Goal: Transaction & Acquisition: Purchase product/service

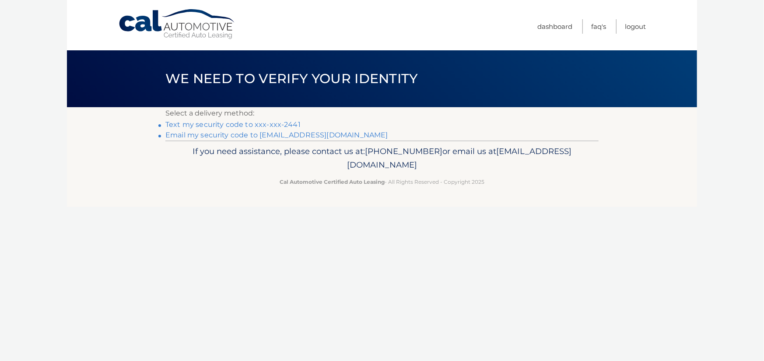
click at [247, 122] on link "Text my security code to xxx-xxx-2441" at bounding box center [232, 124] width 135 height 8
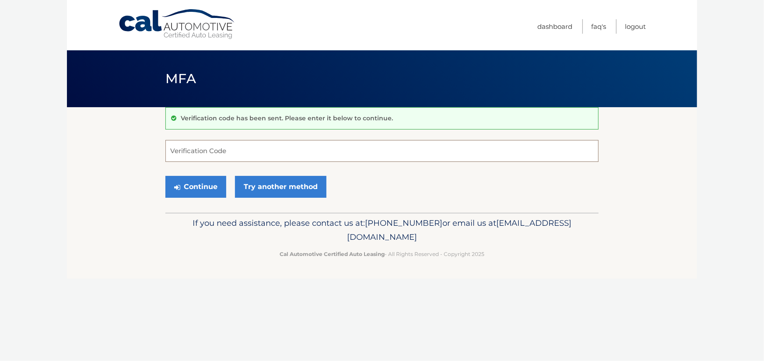
click at [220, 152] on input "Verification Code" at bounding box center [381, 151] width 433 height 22
click at [192, 148] on input "Verification Code" at bounding box center [381, 151] width 433 height 22
type input "960136"
click at [202, 192] on button "Continue" at bounding box center [195, 187] width 61 height 22
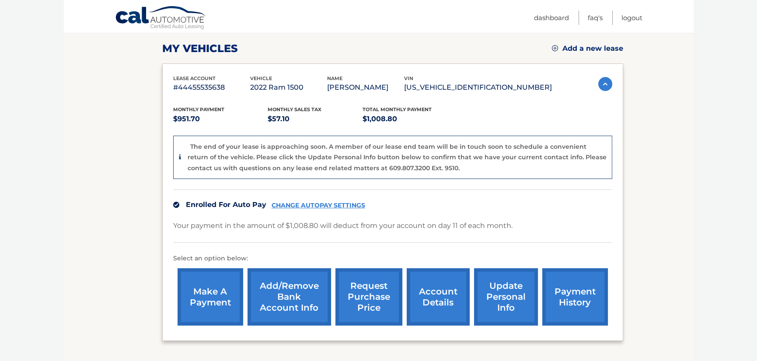
scroll to position [131, 0]
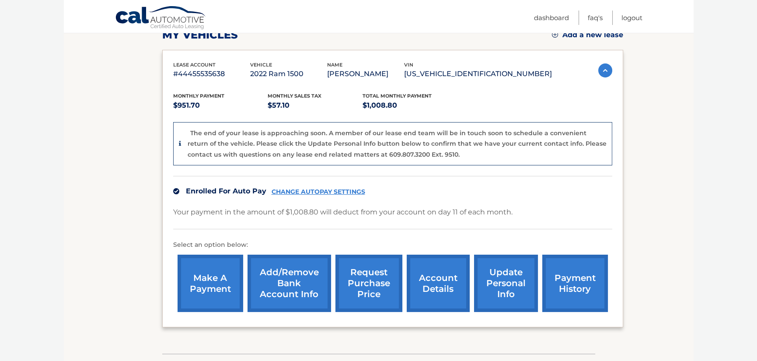
click at [566, 286] on link "payment history" at bounding box center [575, 283] width 66 height 57
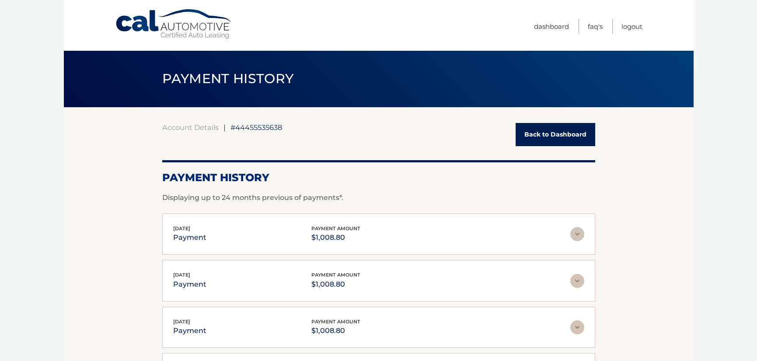
click at [578, 231] on img at bounding box center [577, 234] width 14 height 14
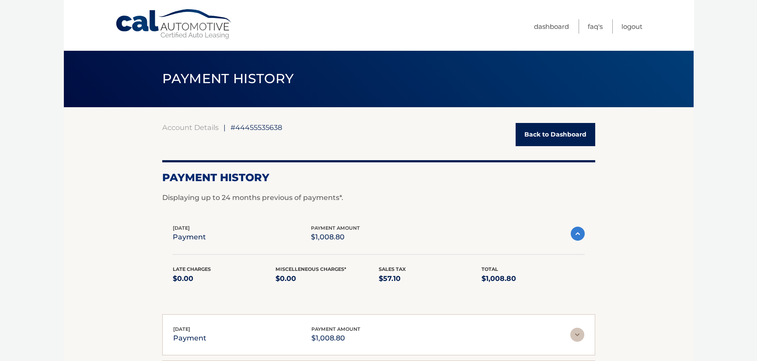
click at [578, 231] on img at bounding box center [578, 234] width 14 height 14
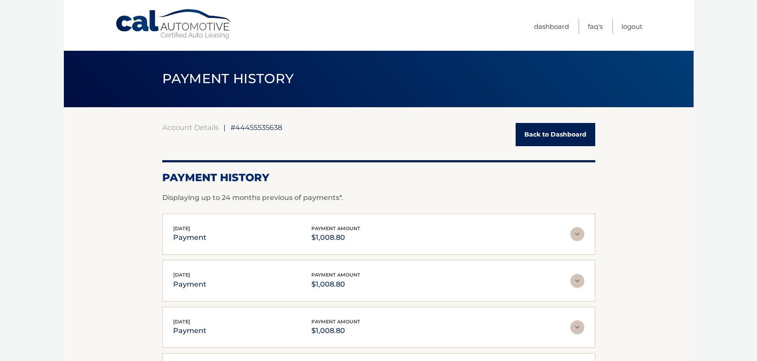
click at [560, 135] on link "Back to Dashboard" at bounding box center [556, 134] width 80 height 23
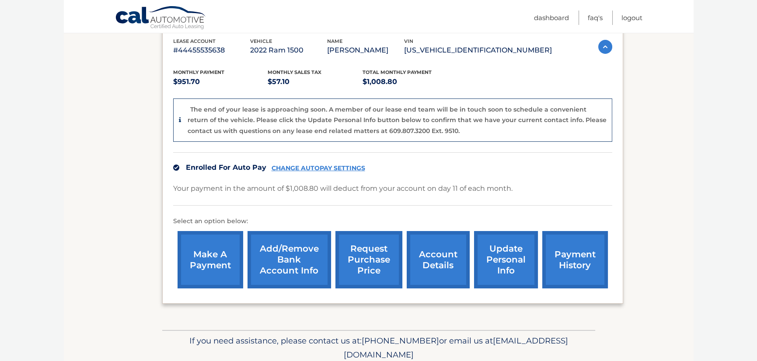
scroll to position [175, 0]
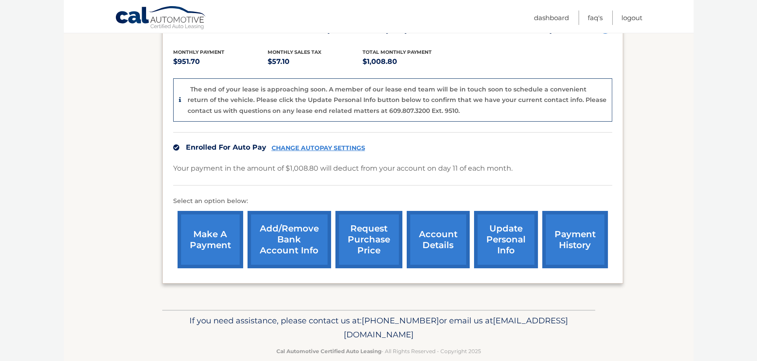
click at [213, 222] on link "make a payment" at bounding box center [211, 239] width 66 height 57
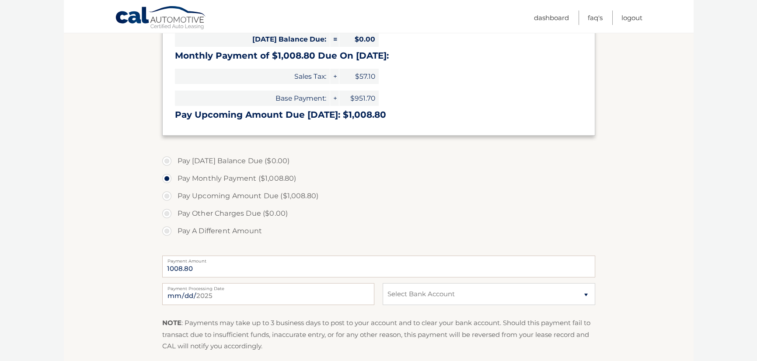
scroll to position [175, 0]
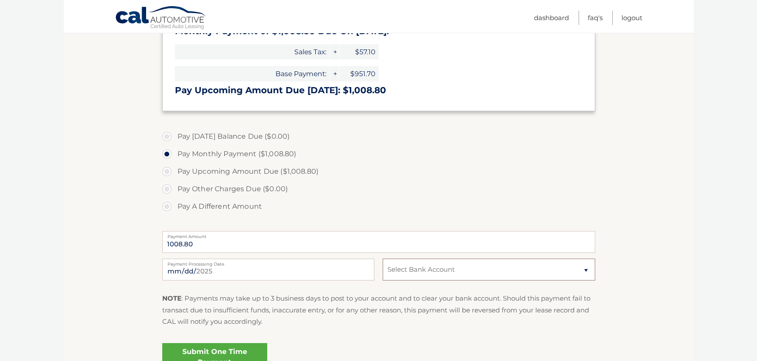
click at [584, 272] on select "Select Bank Account Checking LAKE [US_STATE] CREDIT UNION *****2112 Checking BA…" at bounding box center [489, 270] width 212 height 22
select select "ZTU4MTBmYjQtNjE2ZS00Y2YzLTgwMDYtZDhhMjdkNjM3OTA2"
click at [383, 259] on select "Select Bank Account Checking LAKE MICHIGAN CREDIT UNION *****2112 Checking BANK…" at bounding box center [489, 270] width 212 height 22
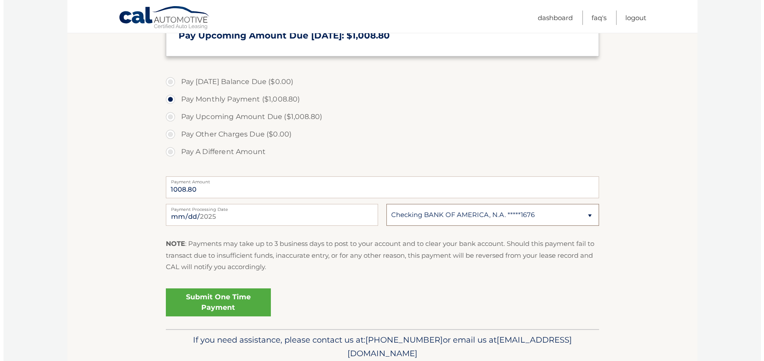
scroll to position [263, 0]
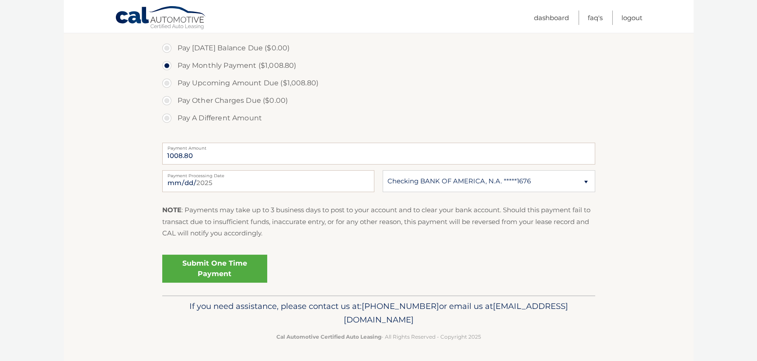
click at [208, 262] on link "Submit One Time Payment" at bounding box center [214, 269] width 105 height 28
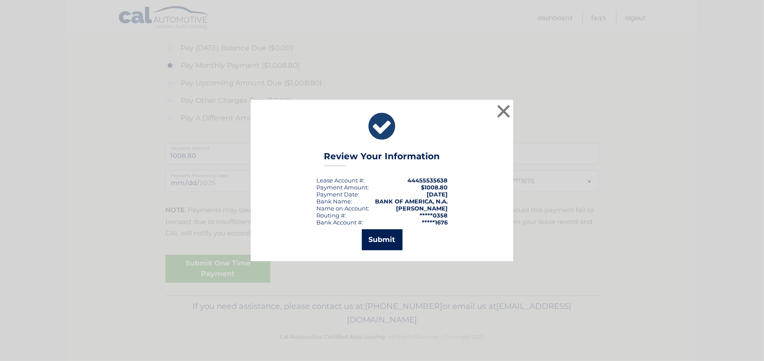
click at [389, 238] on button "Submit" at bounding box center [382, 239] width 41 height 21
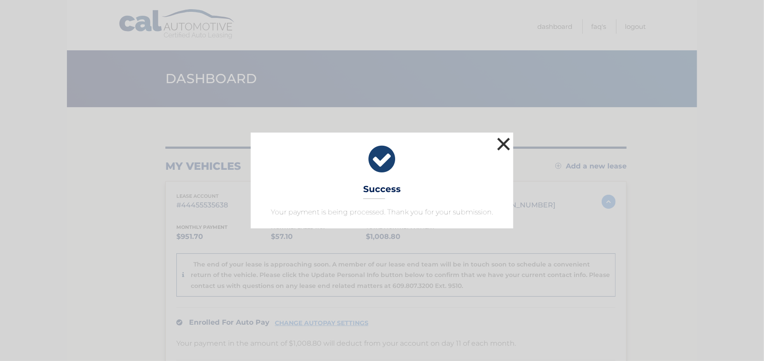
click at [504, 137] on button "×" at bounding box center [503, 143] width 17 height 17
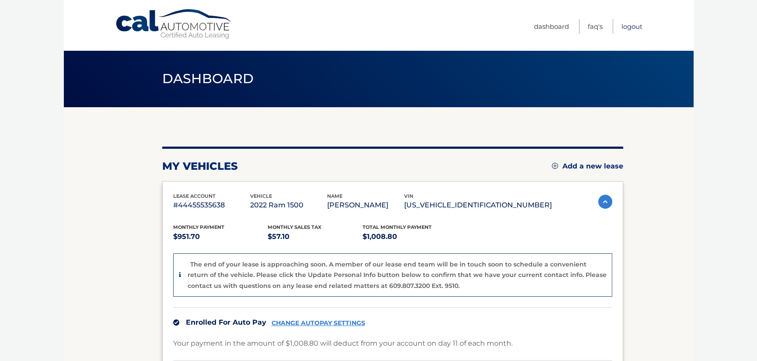
click at [629, 21] on link "Logout" at bounding box center [632, 26] width 21 height 14
